Goal: Transaction & Acquisition: Purchase product/service

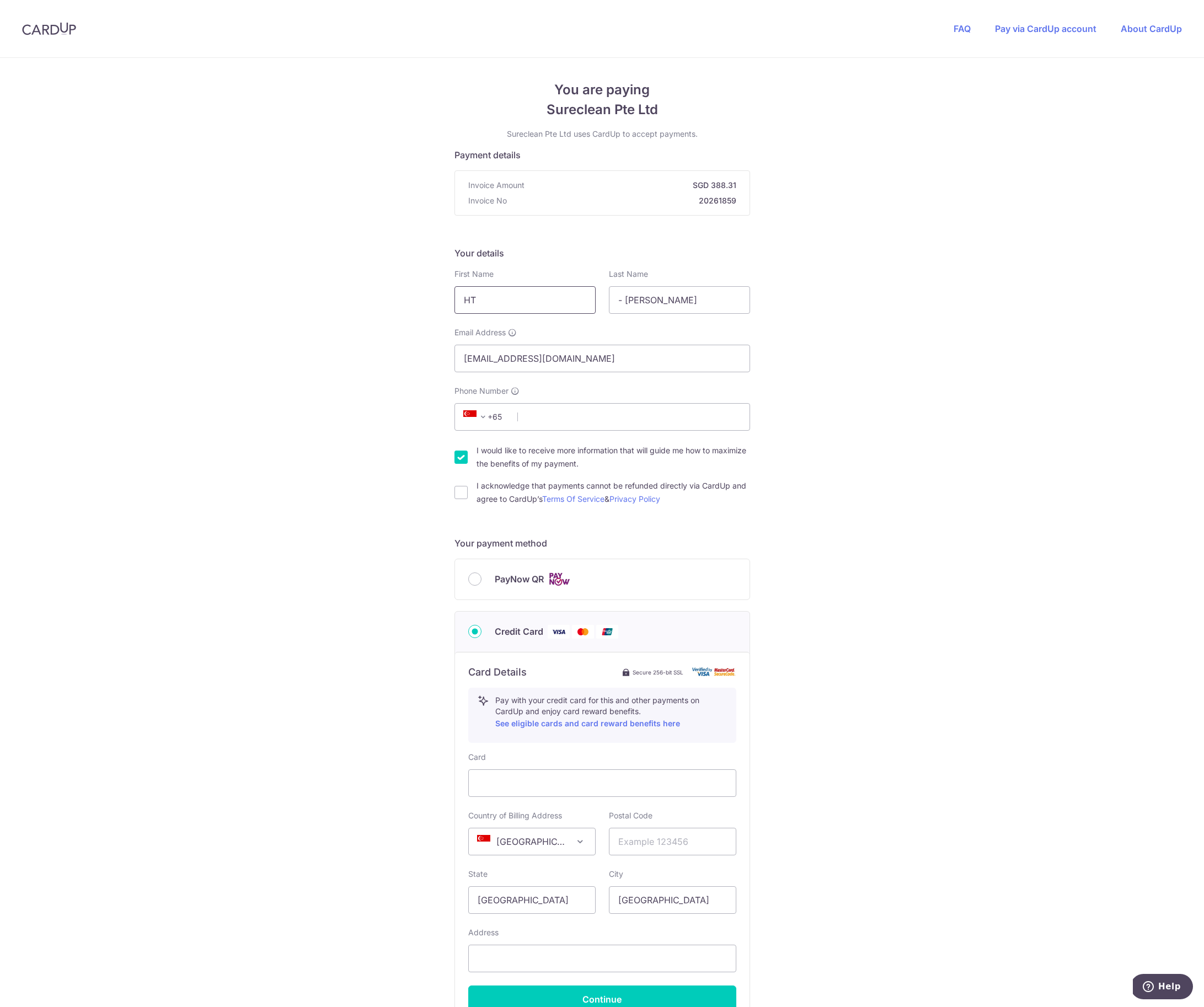
click at [521, 299] on input "HT" at bounding box center [525, 299] width 141 height 27
type input "[PERSON_NAME]"
click at [651, 300] on input "- [PERSON_NAME]" at bounding box center [679, 299] width 141 height 27
type input "Ooi"
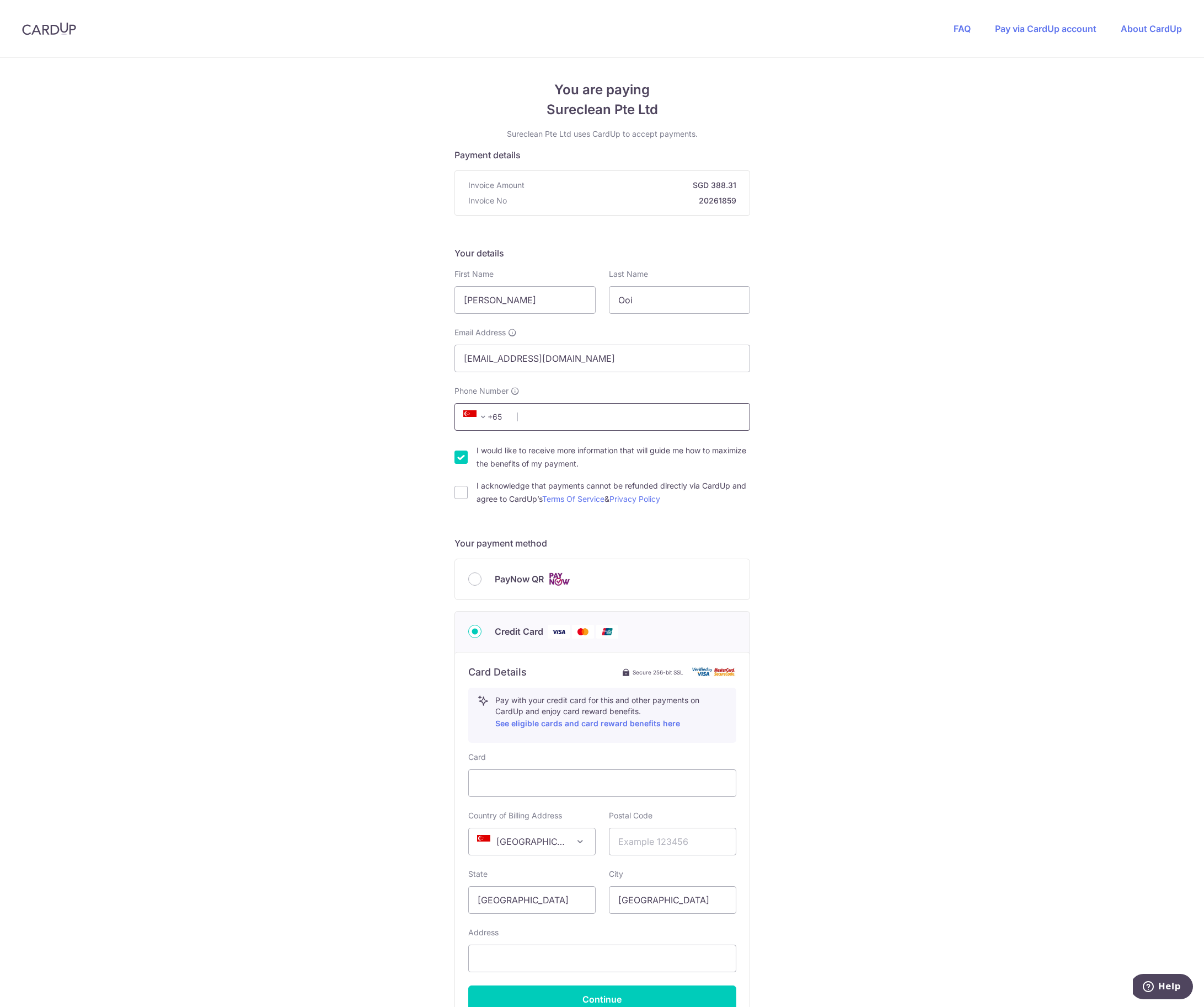
click at [621, 416] on input "Phone Number" at bounding box center [602, 417] width 295 height 27
type input "91292292"
click at [463, 489] on input "I acknowledge that payments cannot be refunded directly via CardUp and agree to…" at bounding box center [461, 492] width 13 height 13
checkbox input "true"
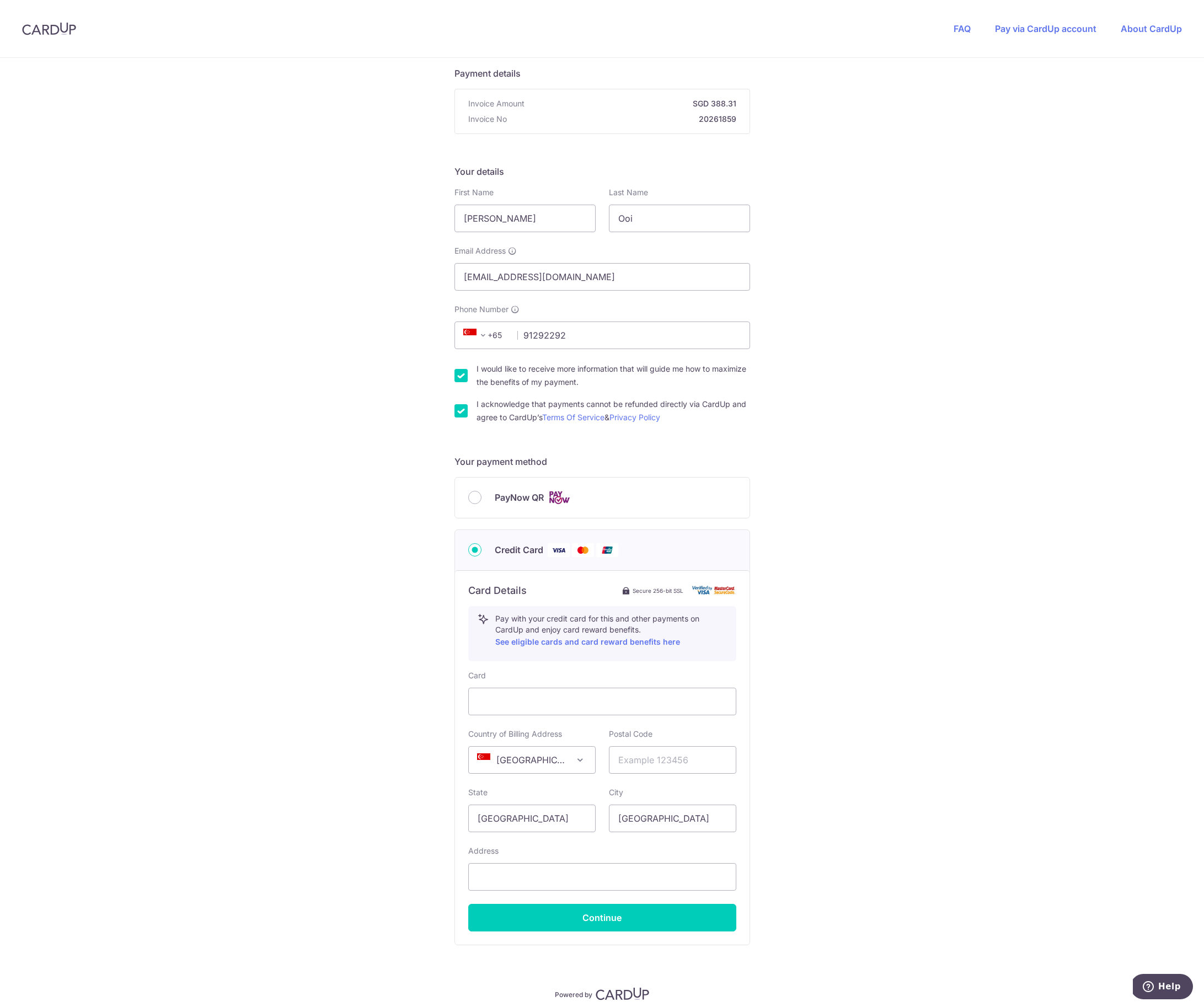
scroll to position [127, 0]
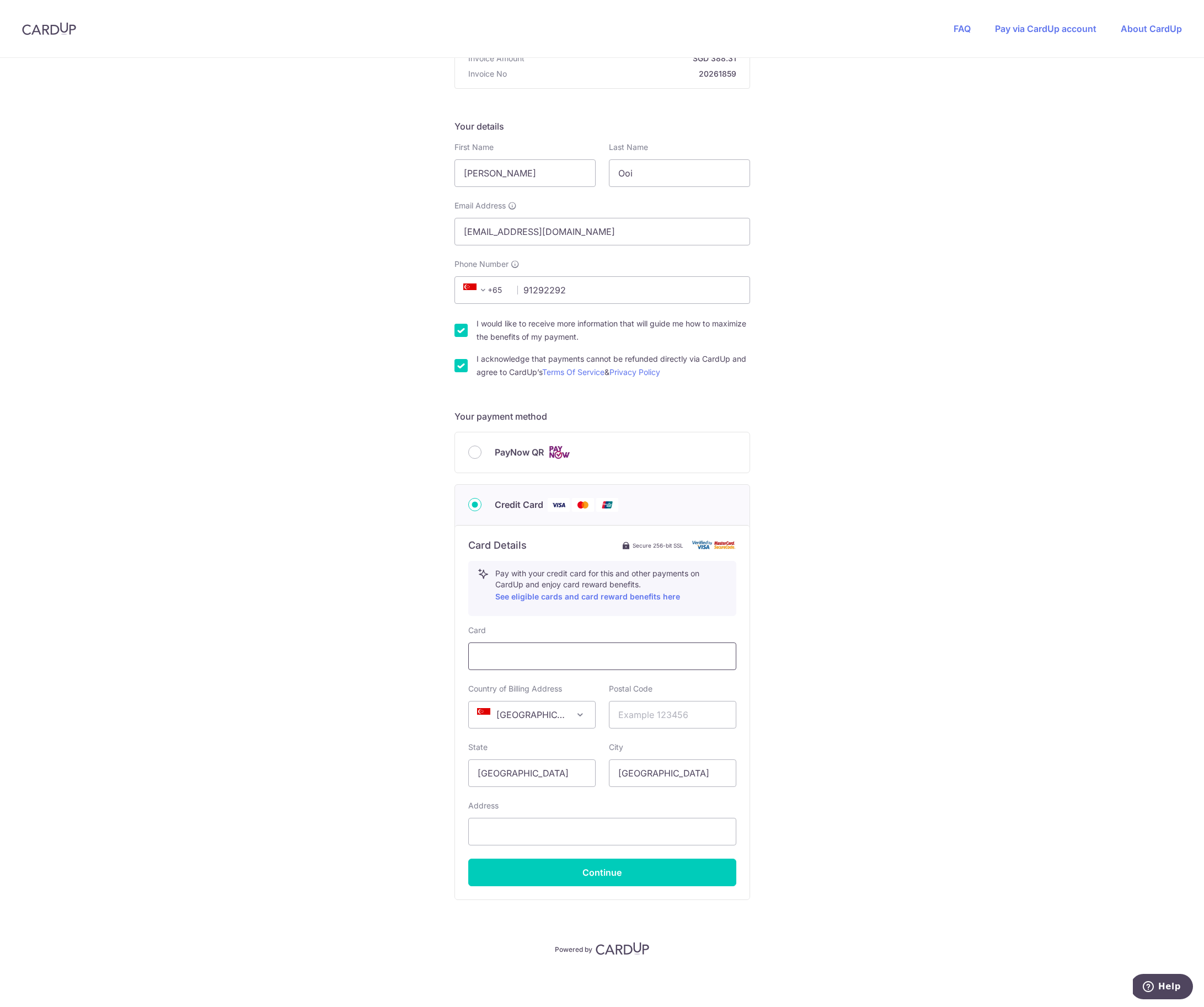
click at [573, 650] on iframe at bounding box center [602, 656] width 249 height 13
click at [629, 720] on input "text" at bounding box center [672, 715] width 128 height 27
type input "140160"
click at [522, 832] on input "text" at bounding box center [602, 831] width 268 height 27
type input "[STREET_ADDRESS][PERSON_NAME]"
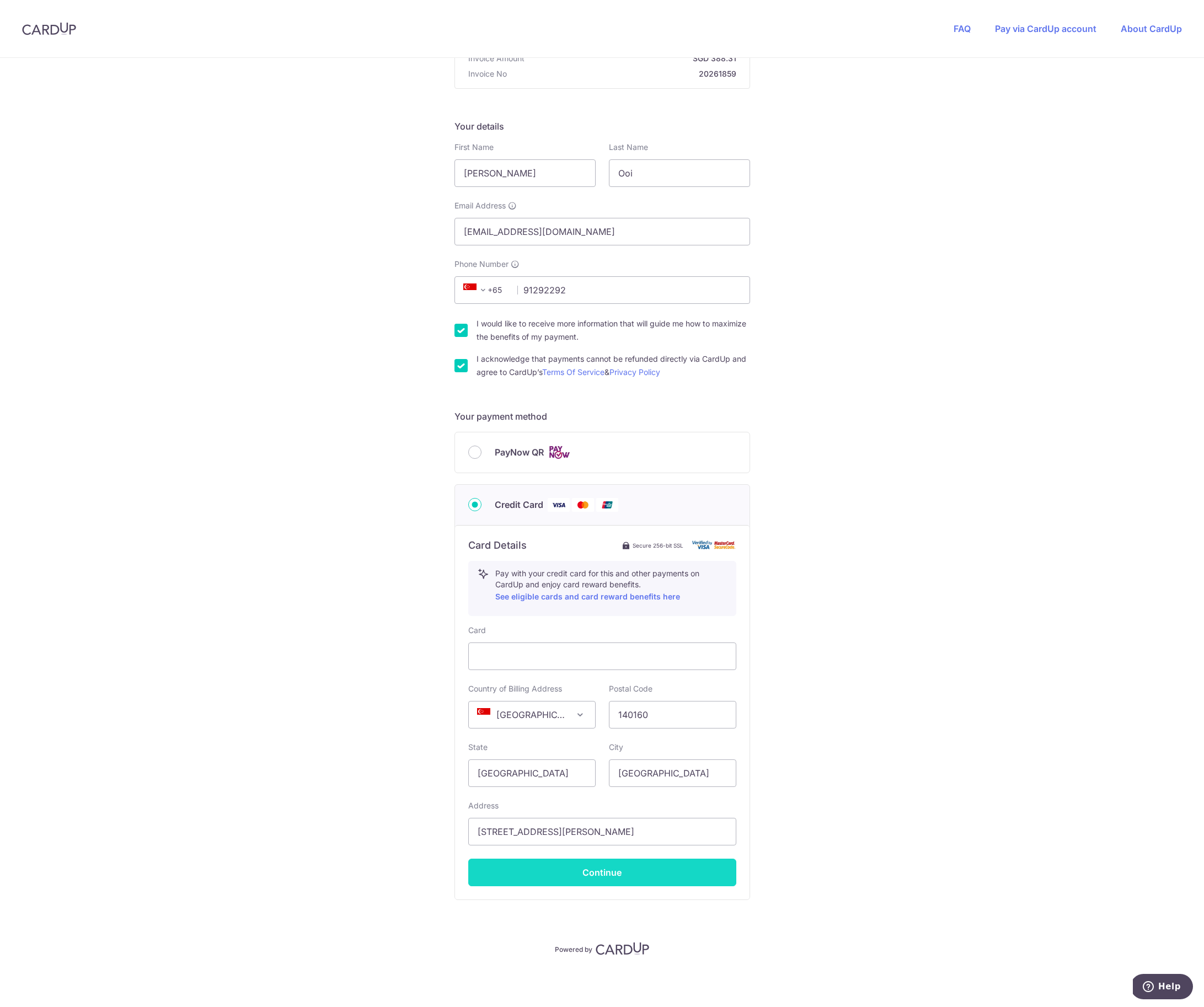
click at [599, 877] on button "Continue" at bounding box center [602, 872] width 268 height 27
type input "**** 1728"
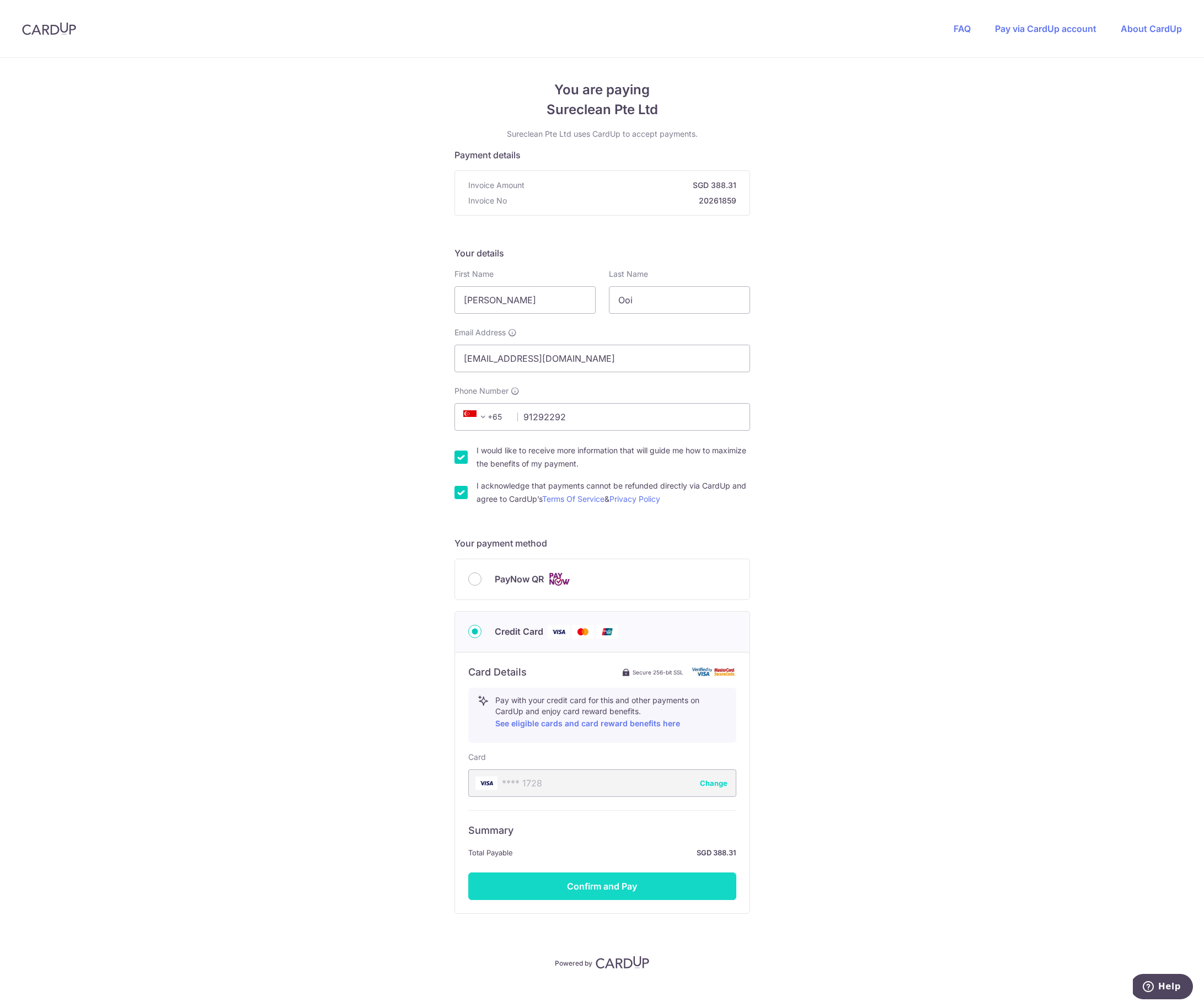
click at [599, 888] on button "Confirm and Pay" at bounding box center [602, 886] width 268 height 27
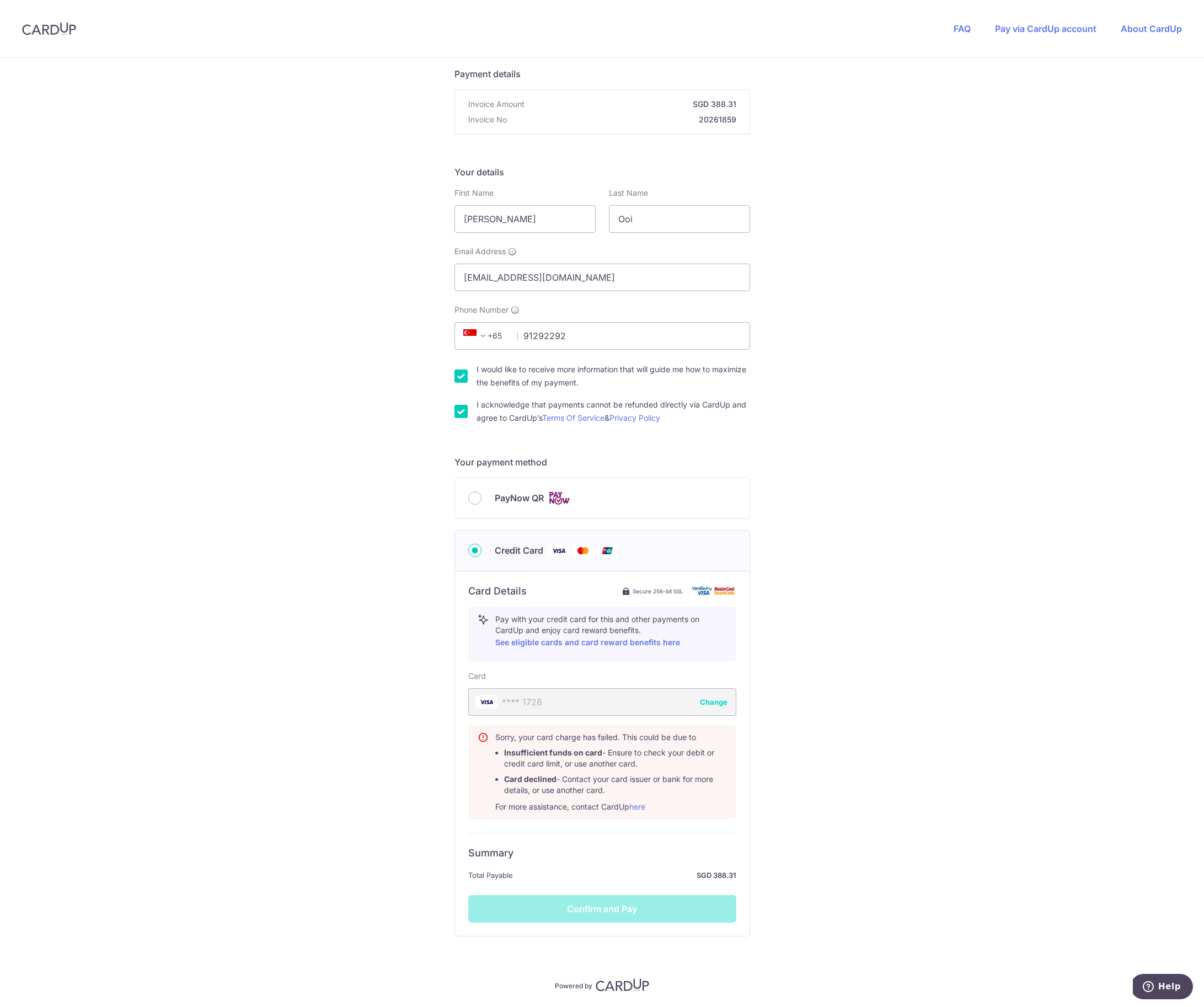
scroll to position [118, 0]
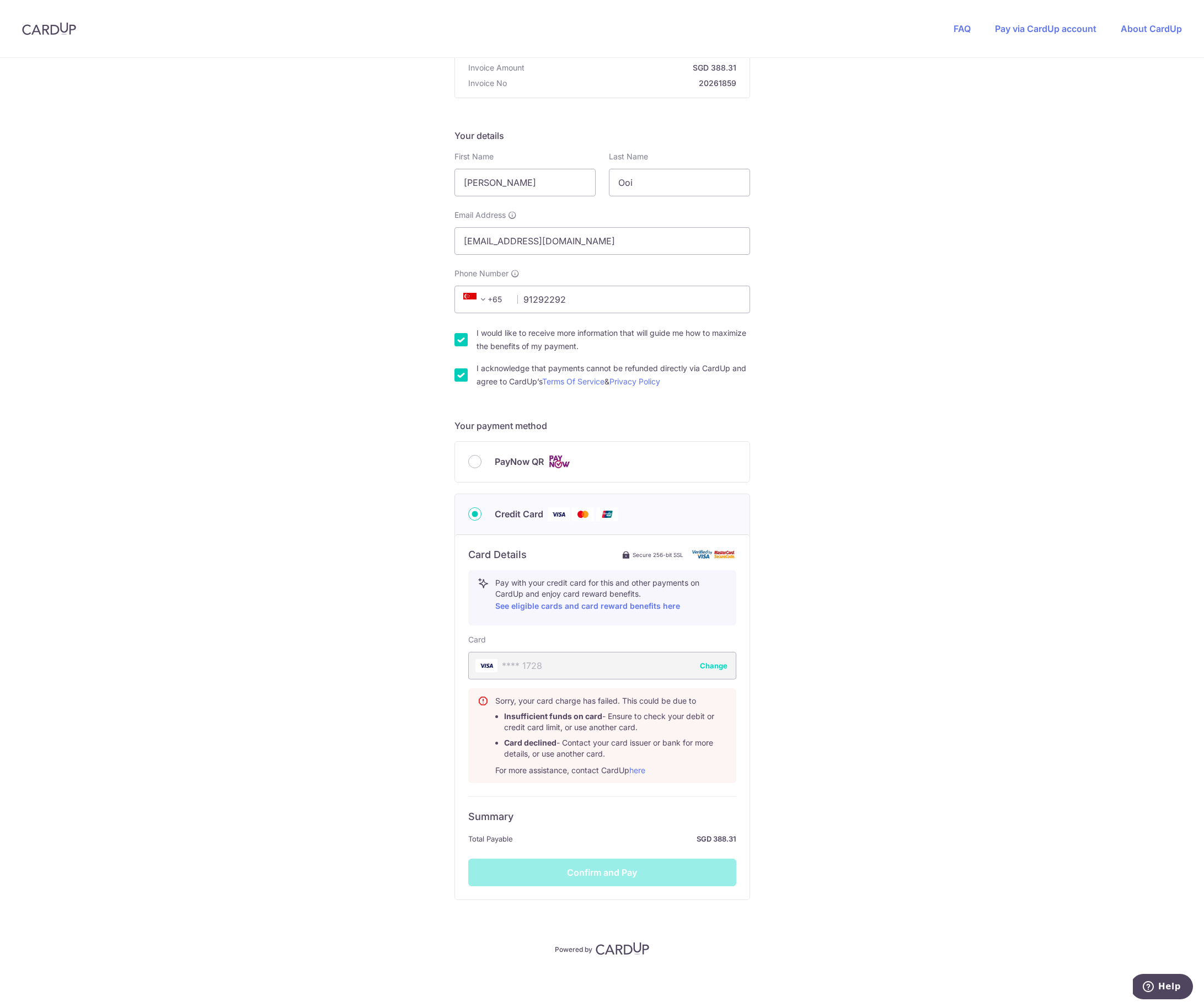
click at [716, 667] on button "Change" at bounding box center [713, 666] width 27 height 11
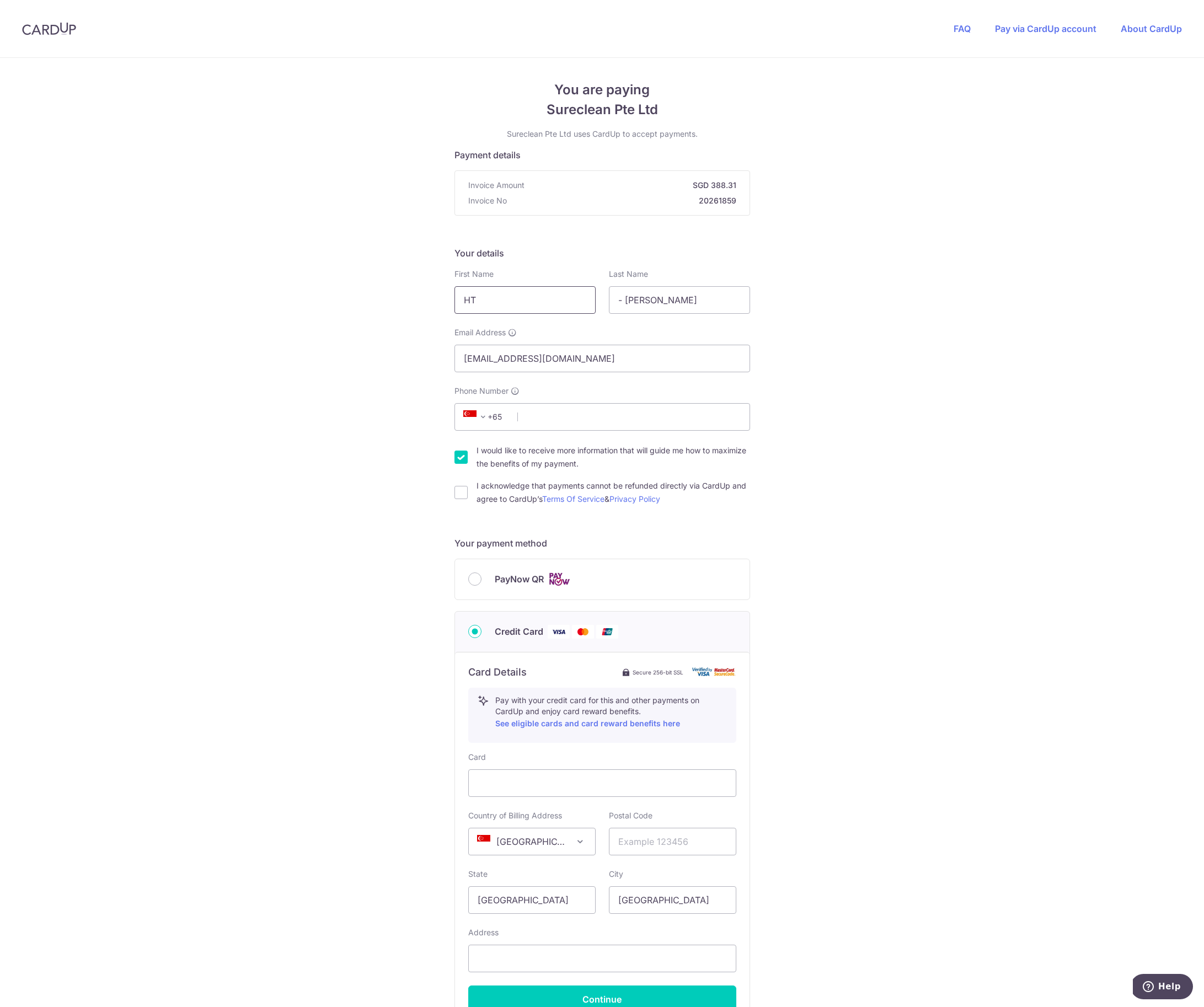
click at [513, 306] on input "HT" at bounding box center [525, 299] width 141 height 27
type input "[PERSON_NAME]"
type input "Ooi"
click at [554, 415] on input "Phone Number" at bounding box center [602, 417] width 295 height 27
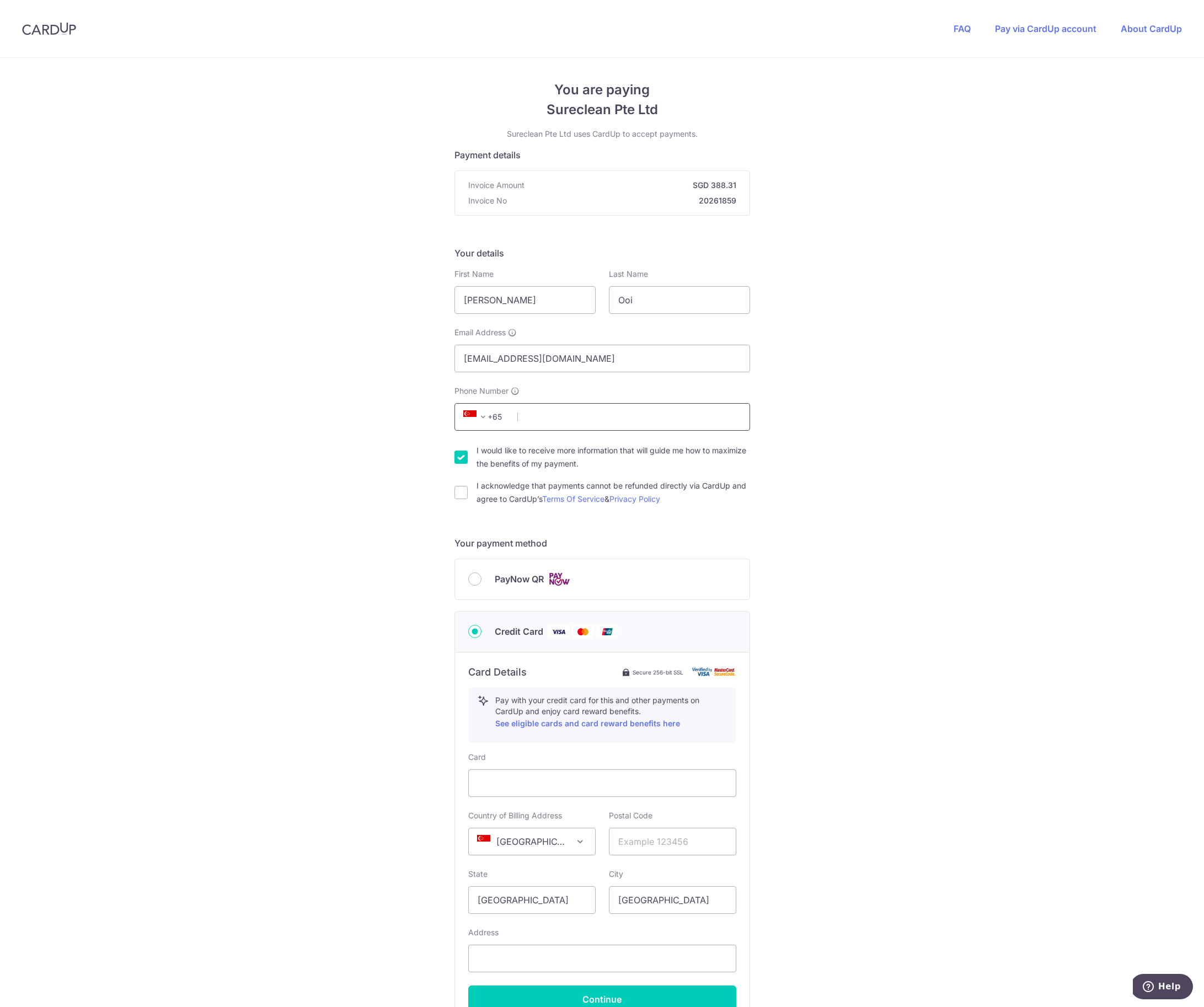
click at [554, 415] on input "Phone Number" at bounding box center [602, 417] width 295 height 27
type input "91292292"
click at [459, 492] on input "I acknowledge that payments cannot be refunded directly via CardUp and agree to…" at bounding box center [461, 492] width 13 height 13
checkbox input "true"
click at [651, 847] on input "text" at bounding box center [672, 842] width 128 height 27
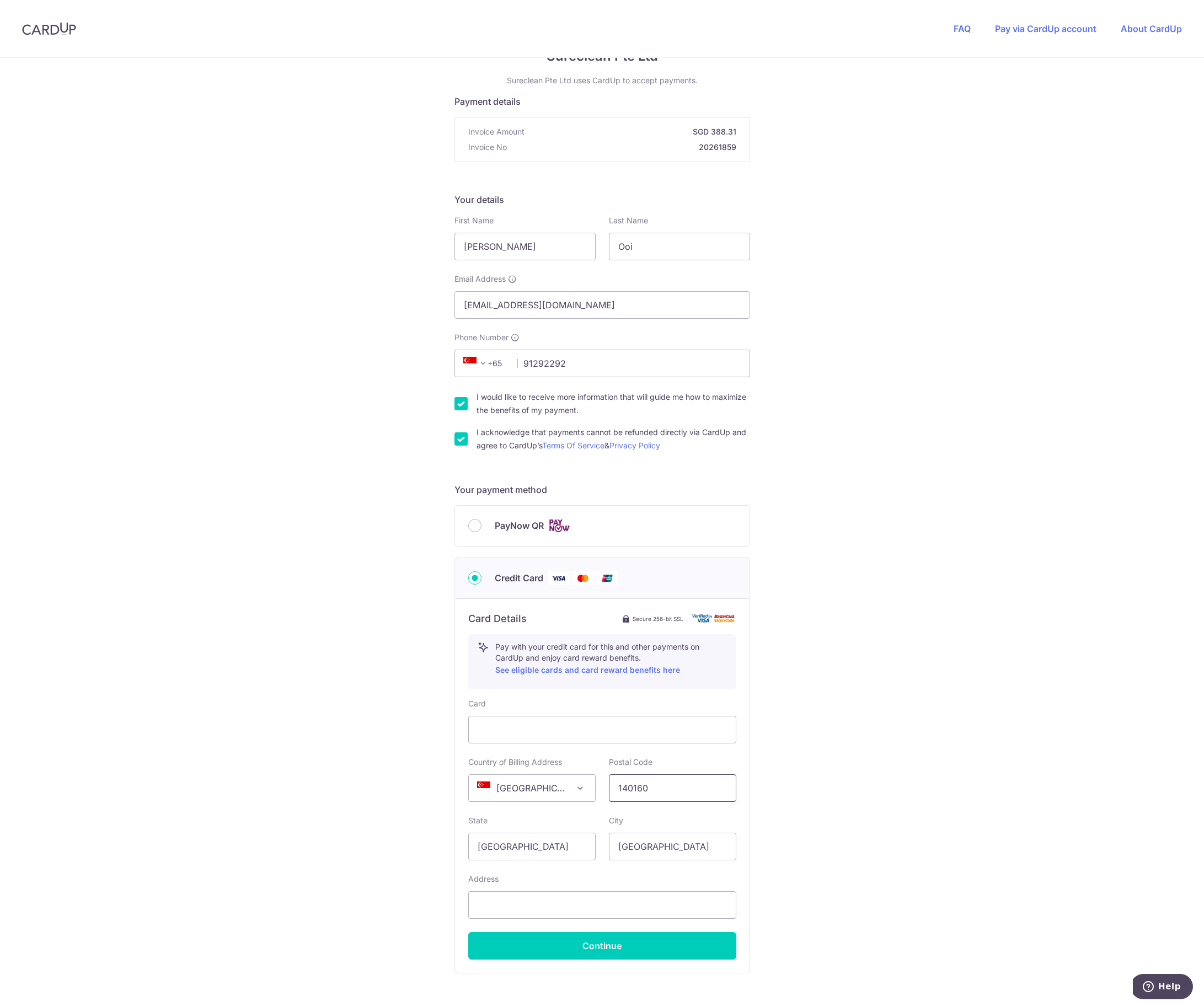
scroll to position [127, 0]
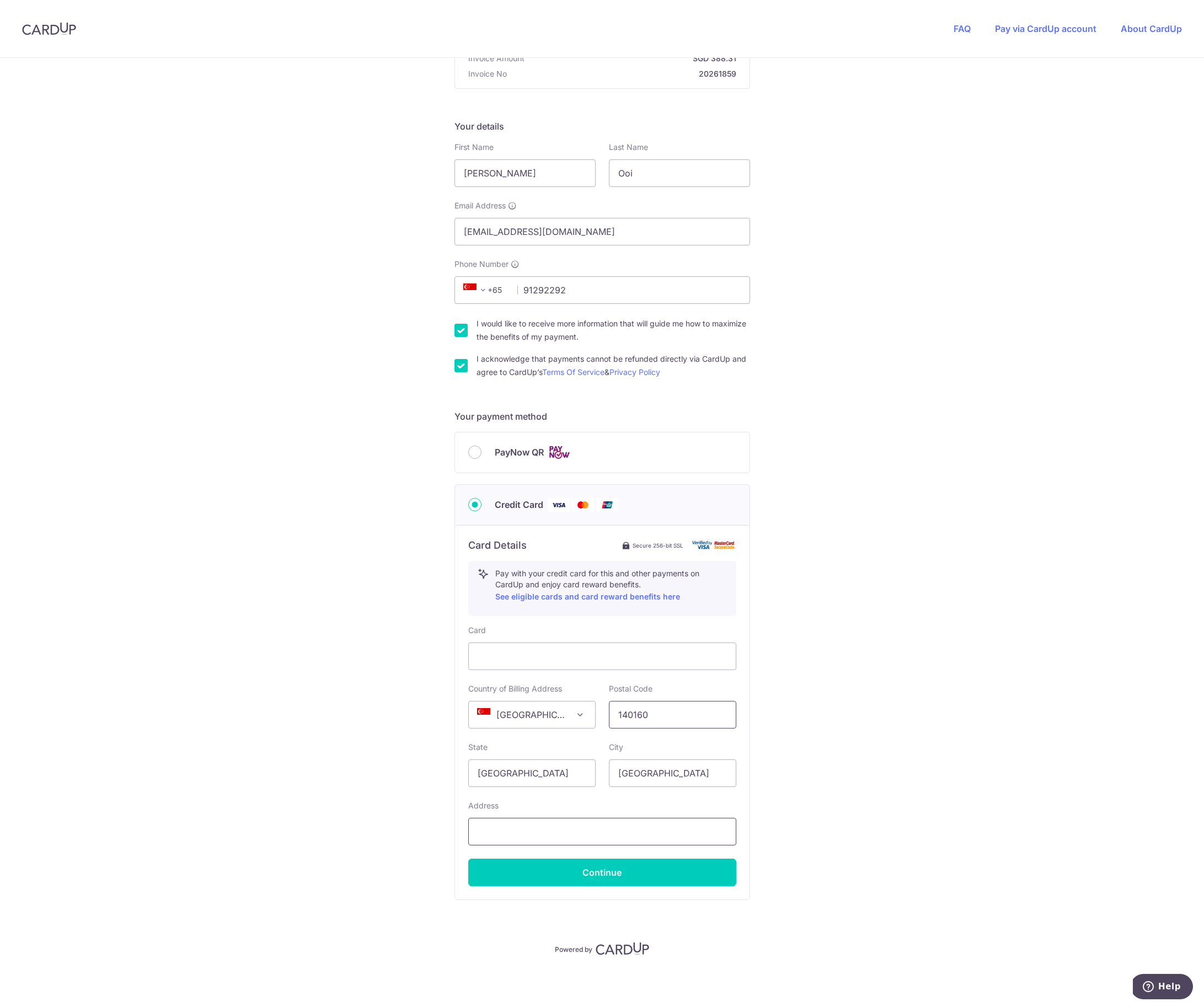
type input "140160"
click at [557, 835] on input "text" at bounding box center [602, 831] width 268 height 27
type input "160 Mei Ling Street, #20-305"
click at [600, 875] on button "Continue" at bounding box center [602, 872] width 268 height 27
type input "**** 0630"
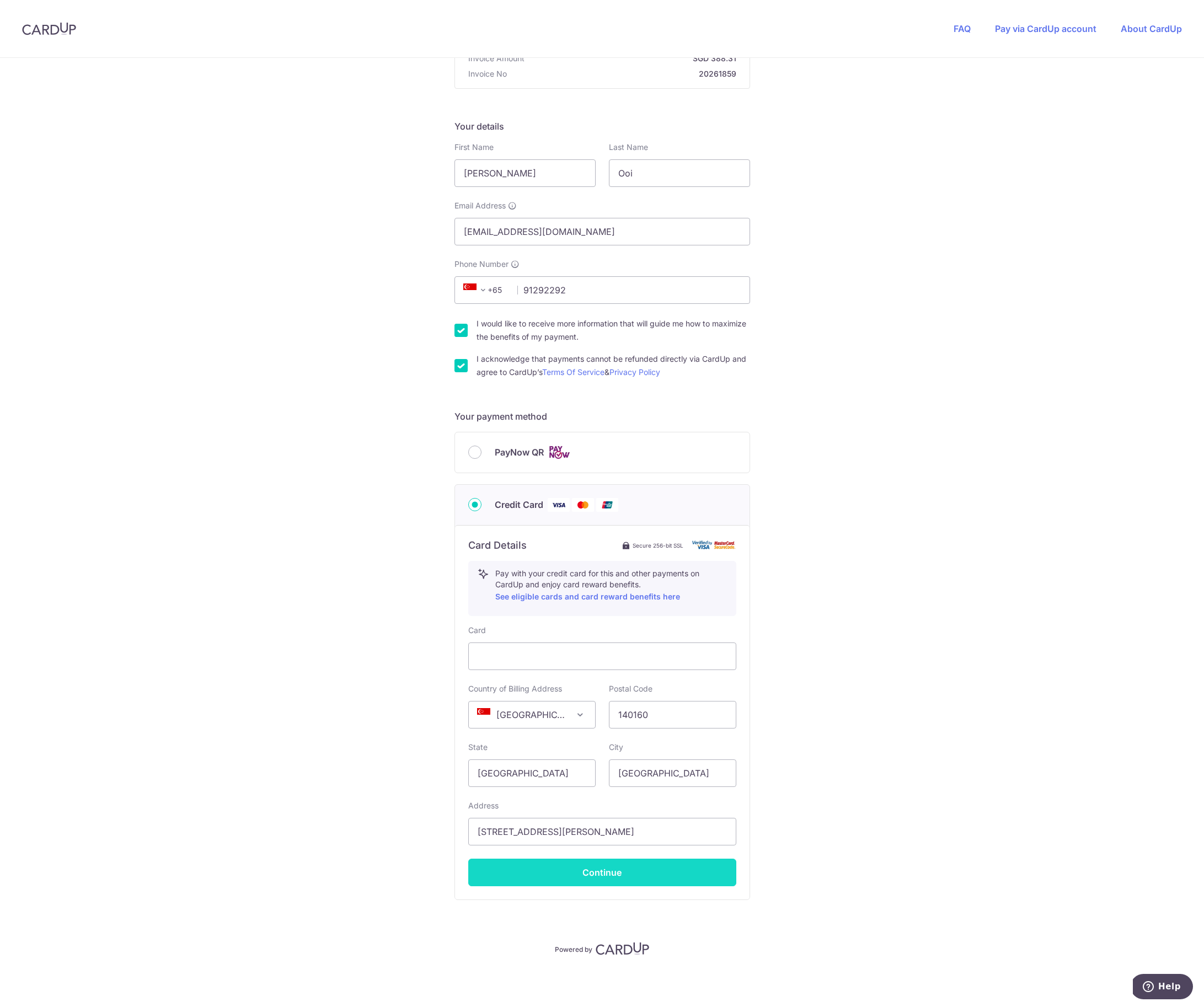
scroll to position [0, 0]
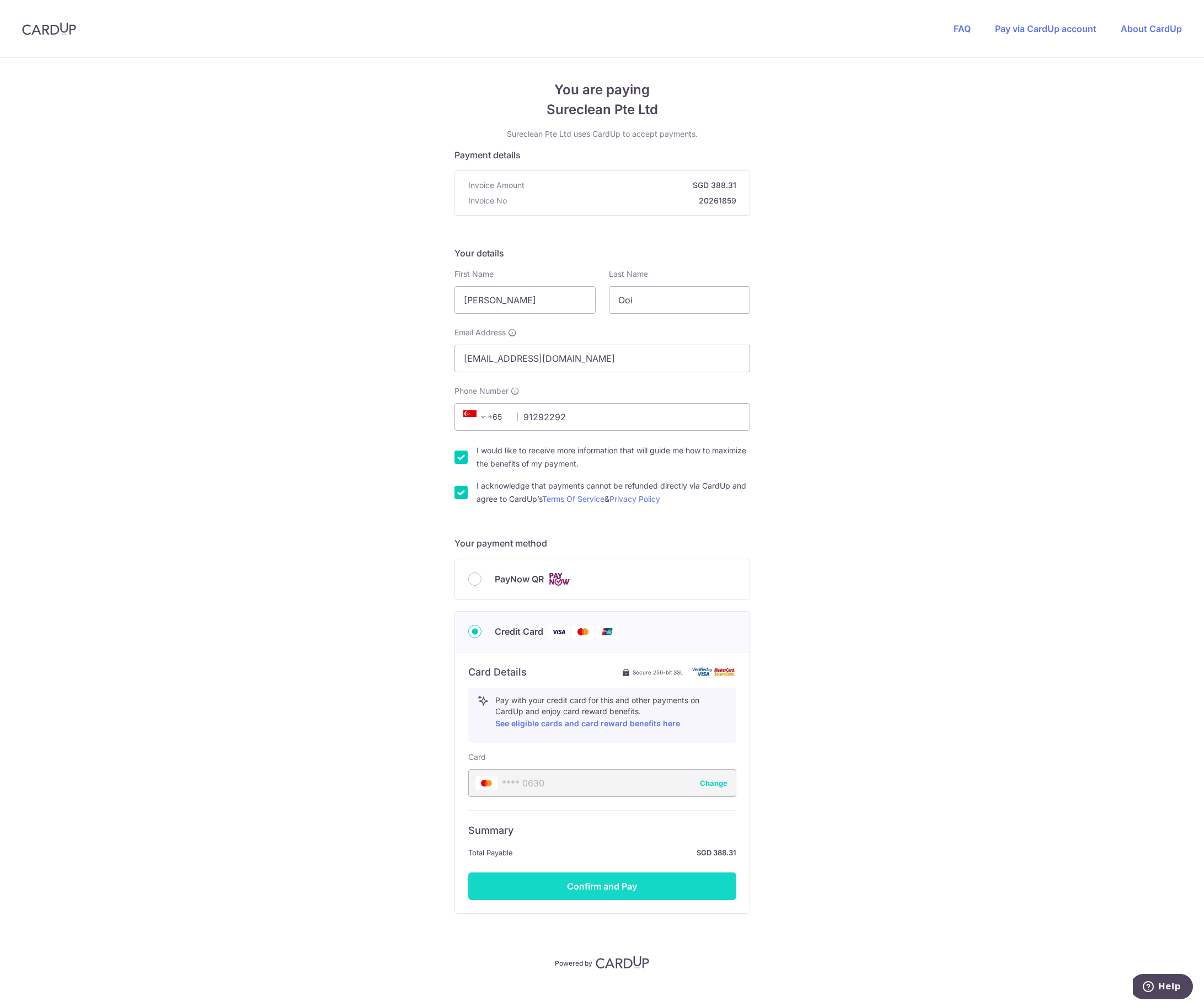
click at [607, 888] on button "Confirm and Pay" at bounding box center [602, 886] width 268 height 27
